Goal: Information Seeking & Learning: Learn about a topic

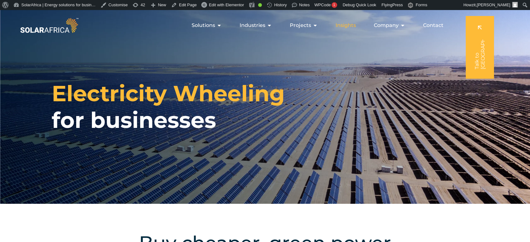
click at [344, 25] on span "Insights" at bounding box center [345, 26] width 20 height 8
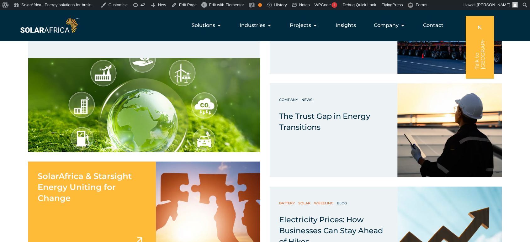
scroll to position [313, 0]
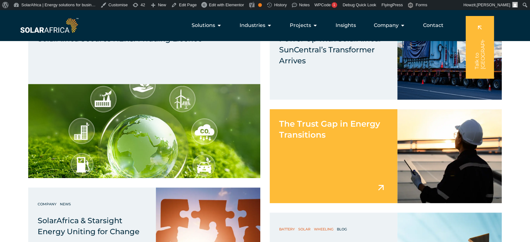
click at [331, 126] on span "The Trust Gap in Energy Transitions" at bounding box center [329, 129] width 101 height 21
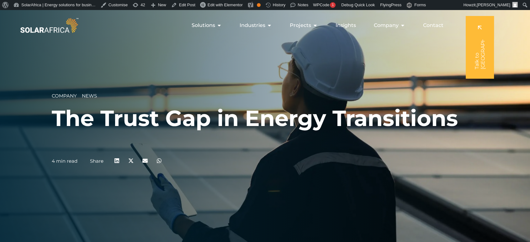
click at [336, 88] on div "Company __ News The Trust Gap in Energy Transitions 4 min read Share" at bounding box center [265, 131] width 530 height 242
click at [245, 111] on h1 "The Trust Gap in Energy Transitions" at bounding box center [265, 118] width 426 height 27
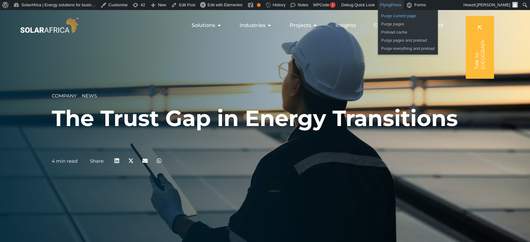
click at [386, 15] on link "Purge current page" at bounding box center [408, 16] width 60 height 8
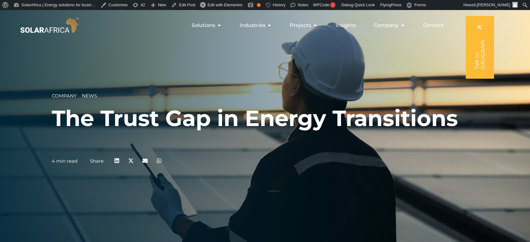
click at [59, 28] on img at bounding box center [49, 25] width 61 height 18
